Goal: Task Accomplishment & Management: Manage account settings

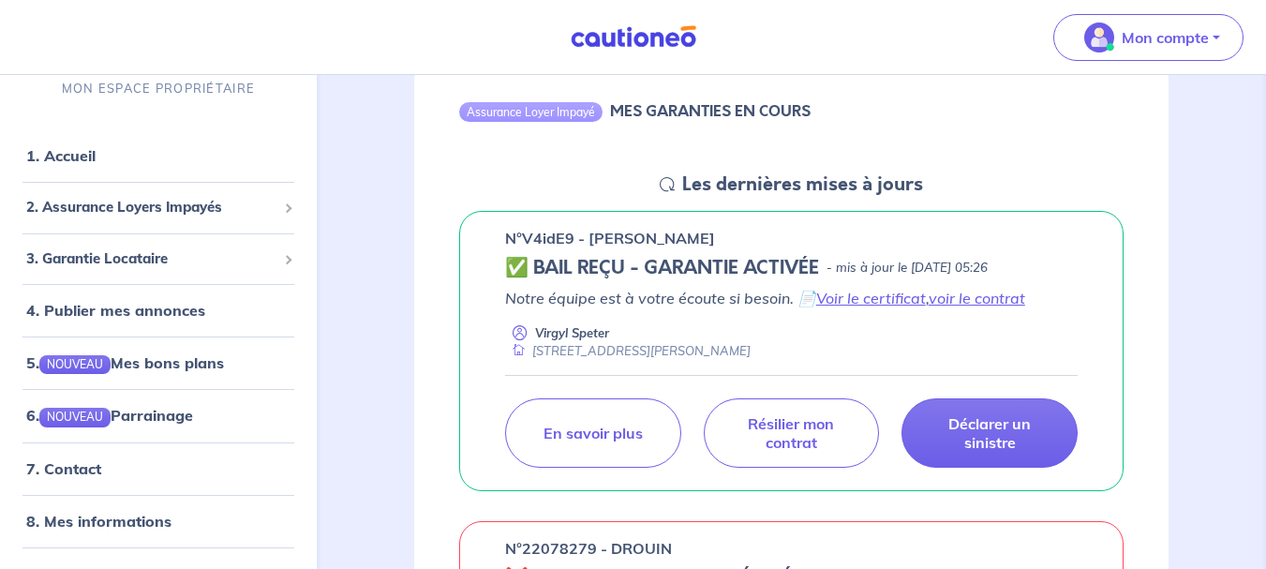
scroll to position [187, 0]
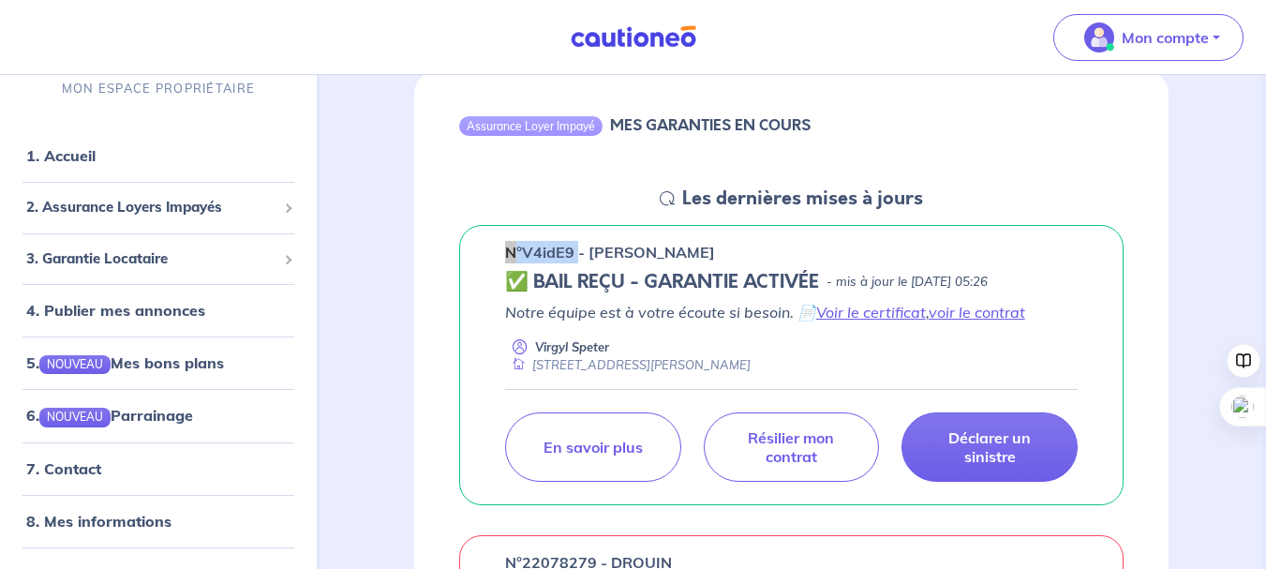
drag, startPoint x: 580, startPoint y: 254, endPoint x: 501, endPoint y: 250, distance: 79.8
click at [501, 250] on div "n°V4idE9 - [PERSON_NAME] ✅ BAIL REÇU - GARANTIE ACTIVÉE - mis à jour le [DATE] …" at bounding box center [791, 365] width 665 height 281
click at [171, 204] on span "2. Assurance Loyers Impayés" at bounding box center [151, 208] width 250 height 22
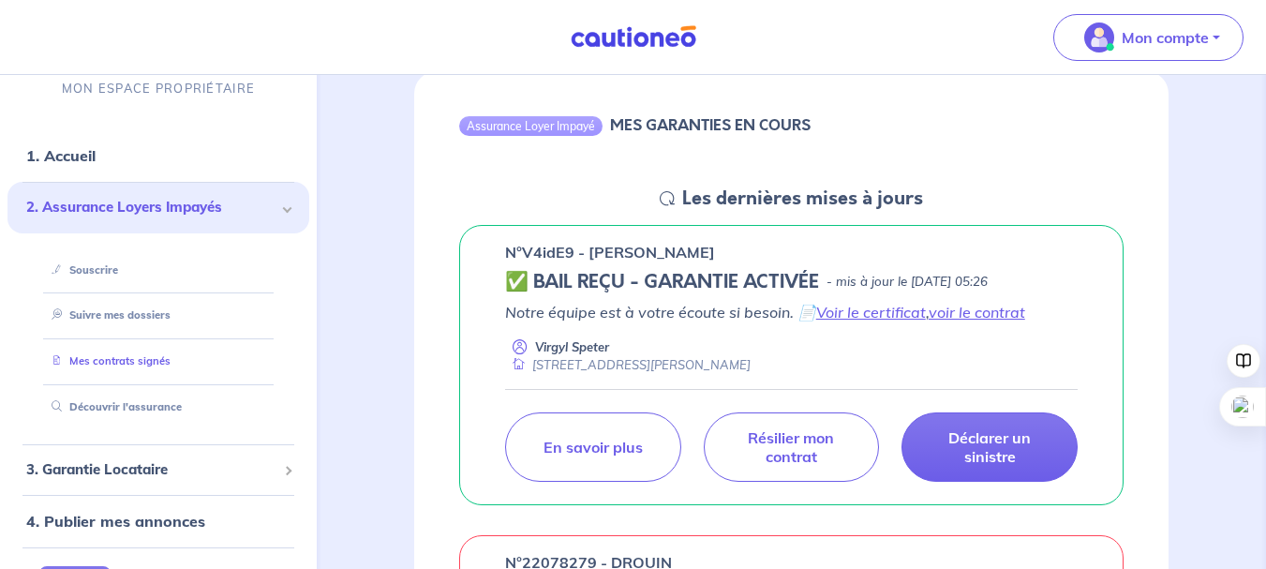
click at [136, 364] on link "Mes contrats signés" at bounding box center [107, 360] width 127 height 13
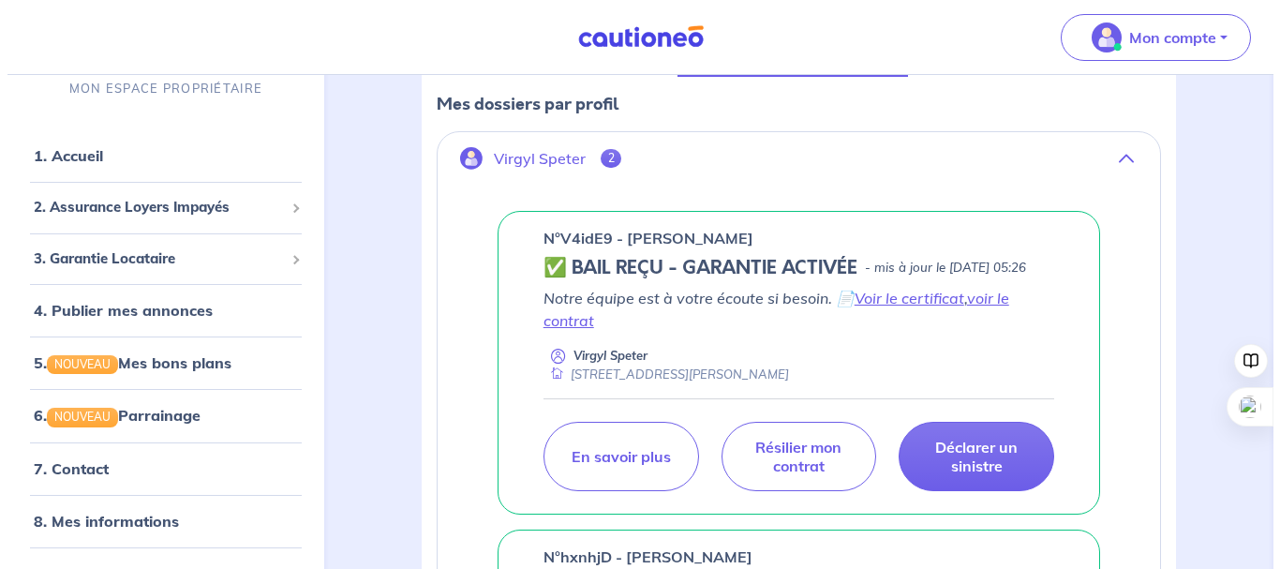
scroll to position [375, 0]
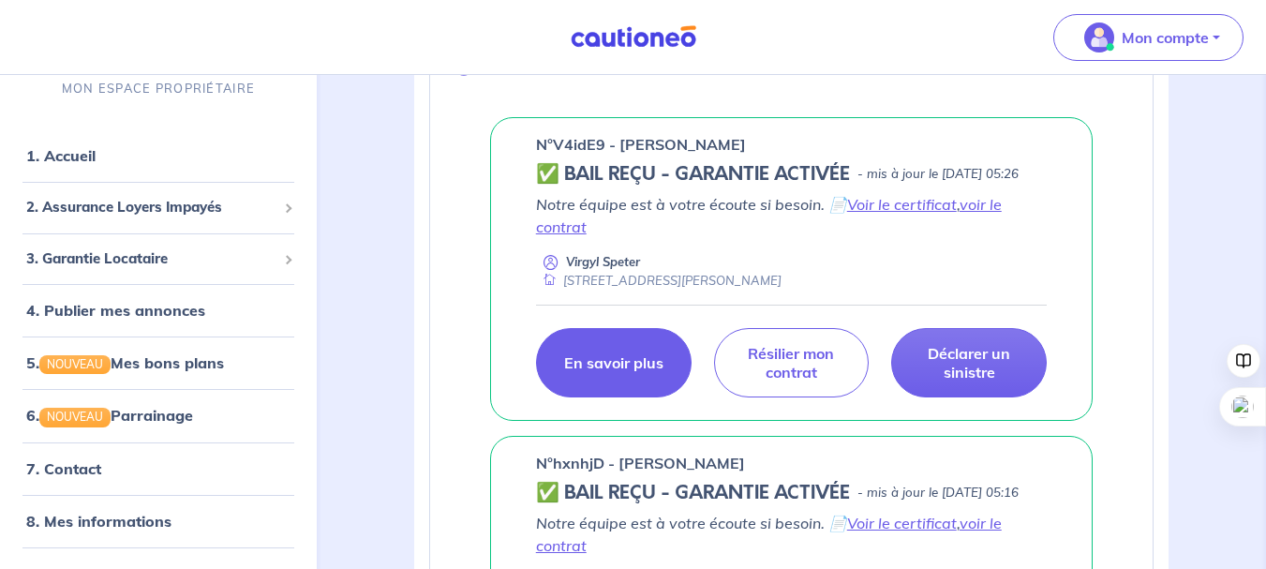
click at [632, 372] on p "En savoir plus" at bounding box center [613, 362] width 99 height 19
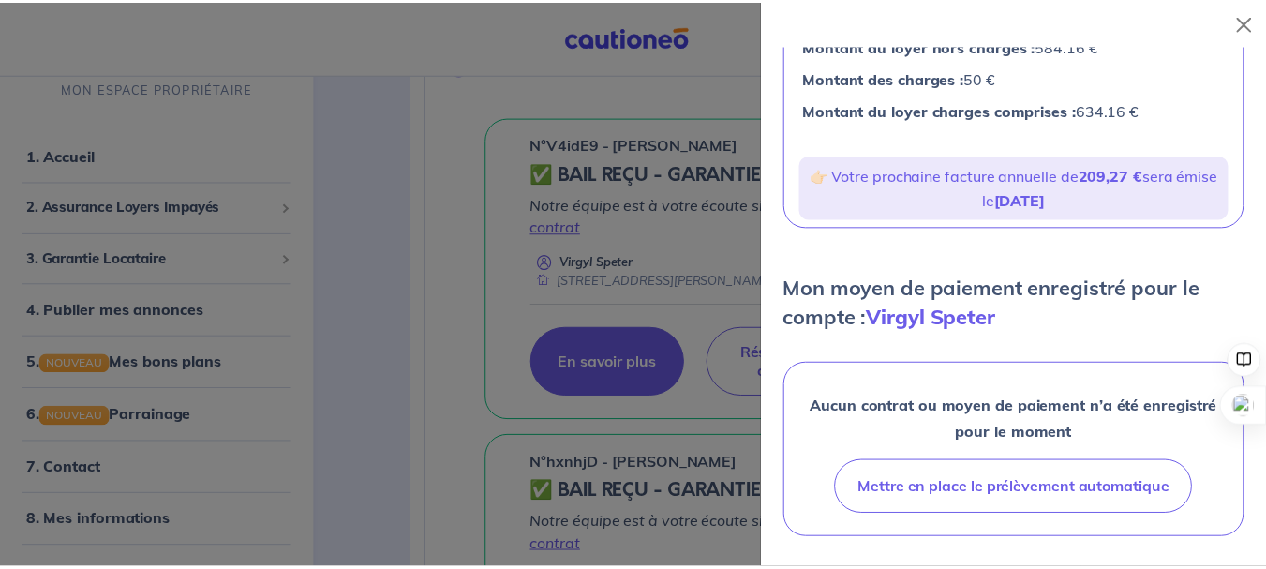
scroll to position [228, 0]
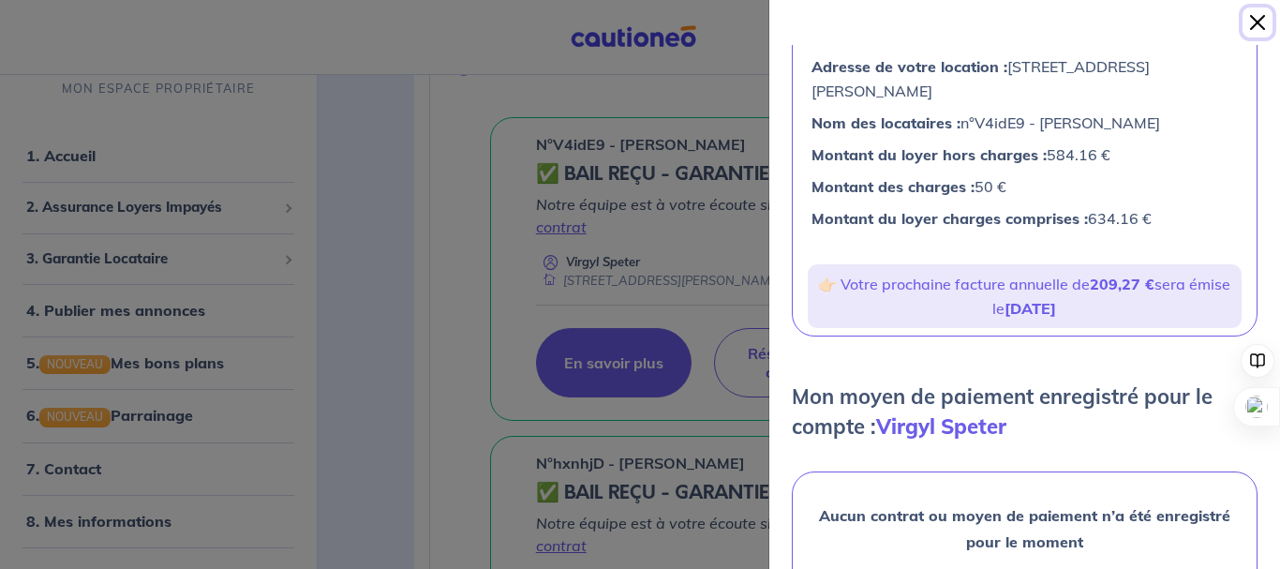
click at [1261, 21] on button "Close" at bounding box center [1258, 22] width 30 height 30
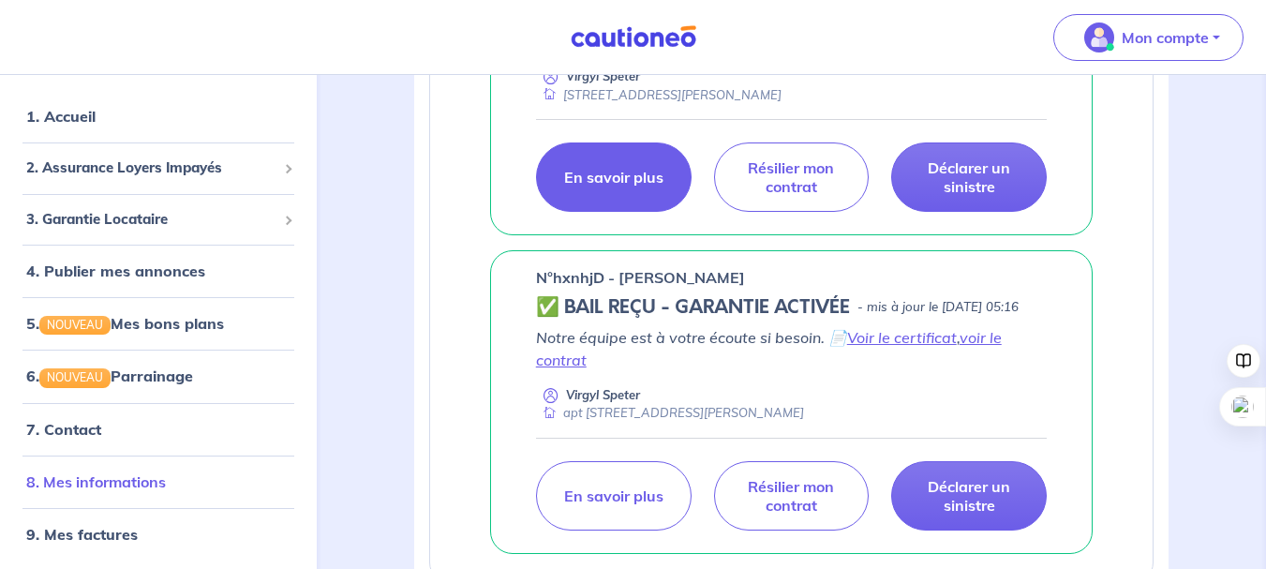
scroll to position [562, 0]
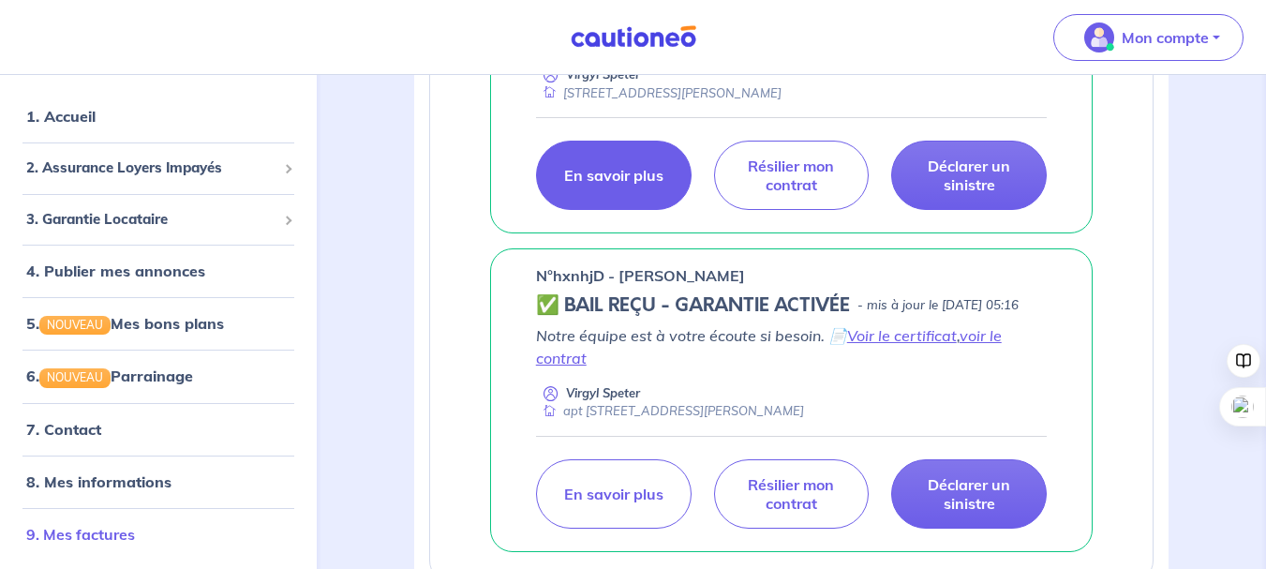
click at [113, 531] on link "9. Mes factures" at bounding box center [80, 533] width 109 height 19
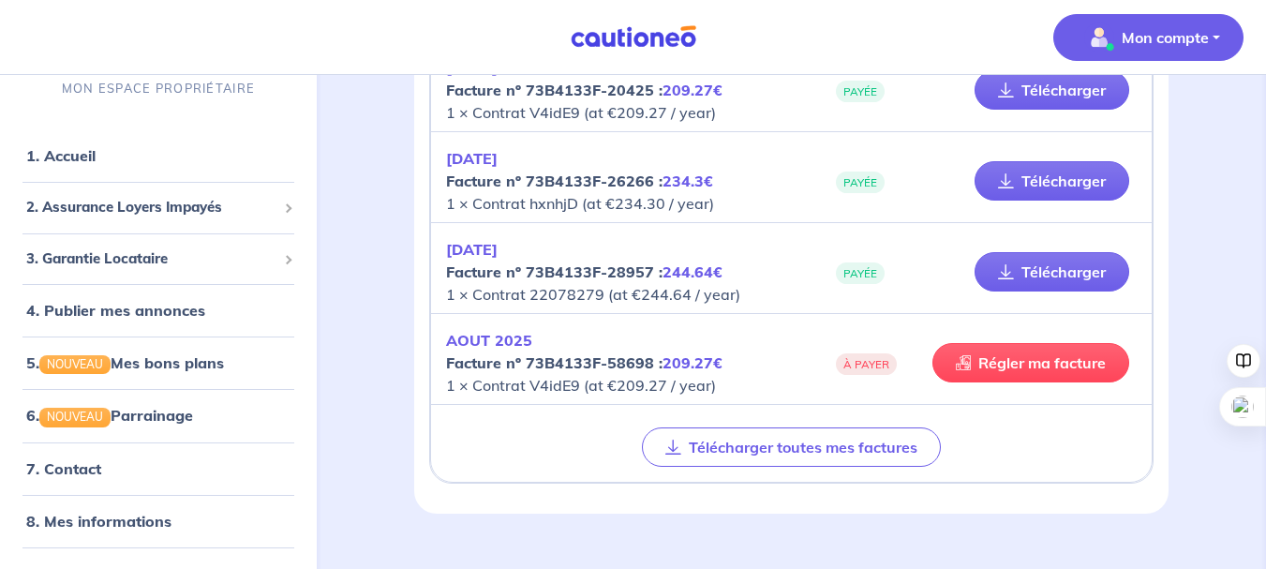
scroll to position [562, 0]
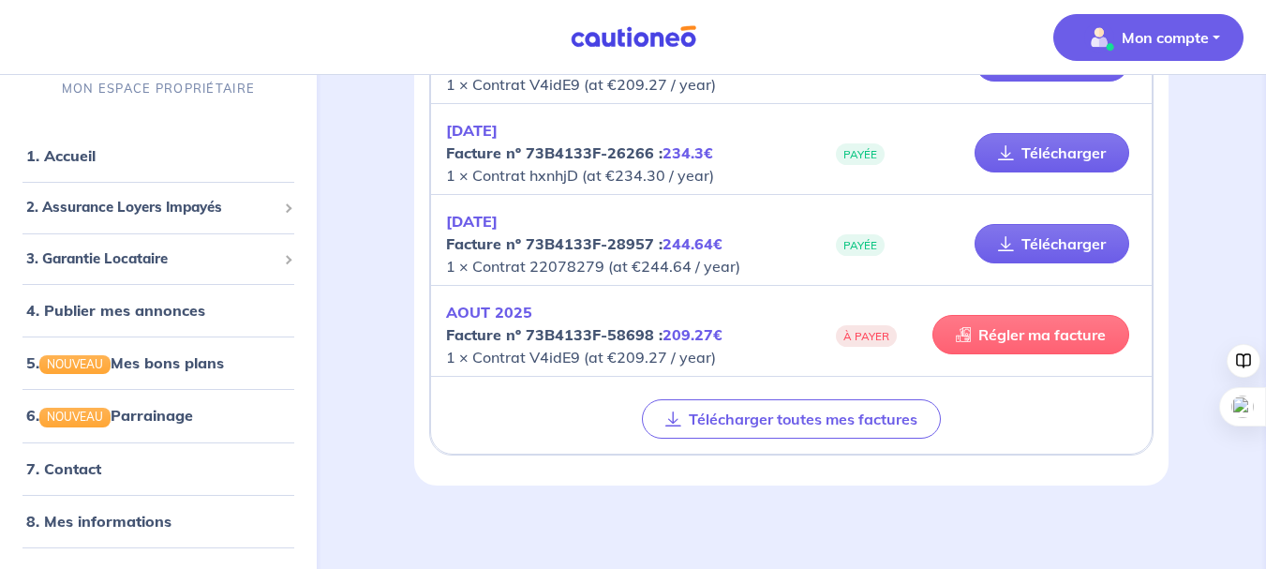
click at [983, 337] on link "Régler ma facture" at bounding box center [1031, 334] width 197 height 39
click at [137, 512] on link "8. Mes informations" at bounding box center [96, 520] width 140 height 19
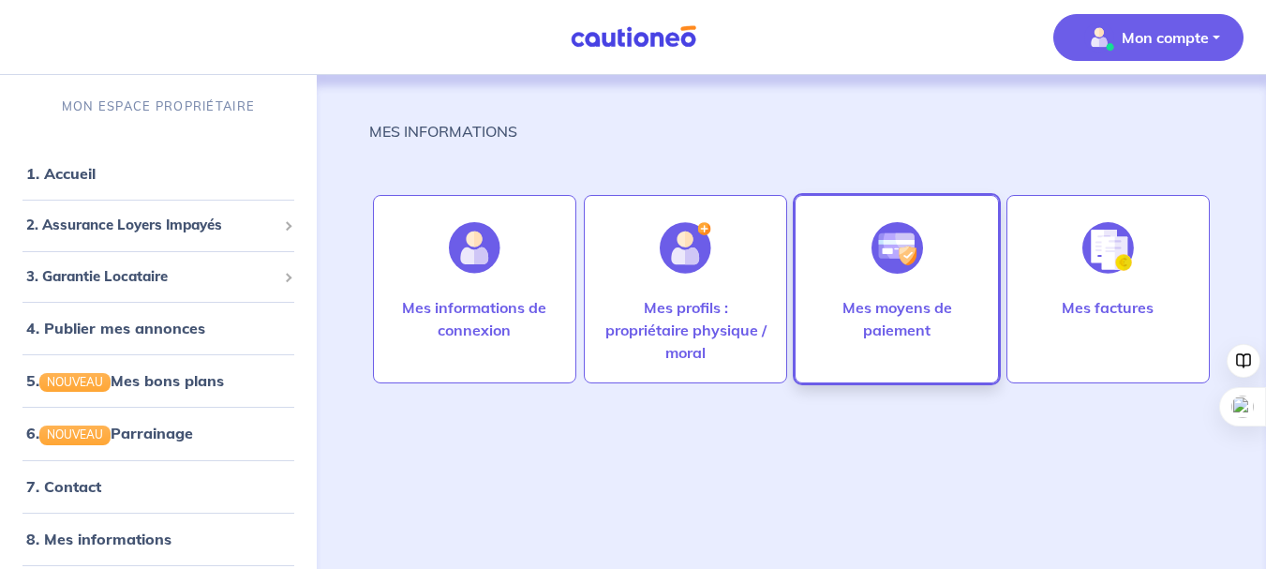
click at [899, 323] on p "Mes moyens de paiement" at bounding box center [897, 318] width 164 height 45
